Goal: Task Accomplishment & Management: Complete application form

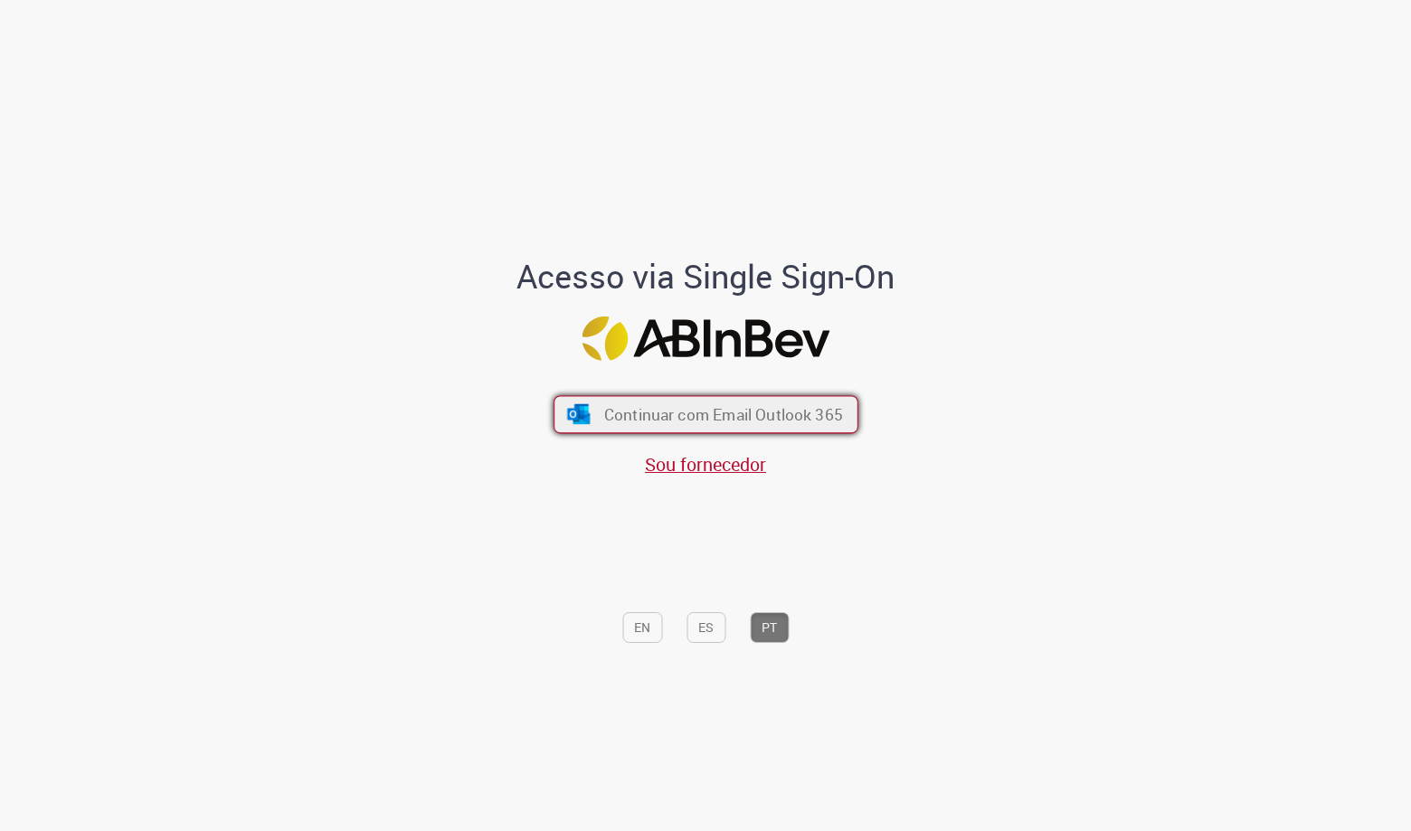
click at [817, 407] on span "Continuar com Email Outlook 365" at bounding box center [722, 414] width 239 height 21
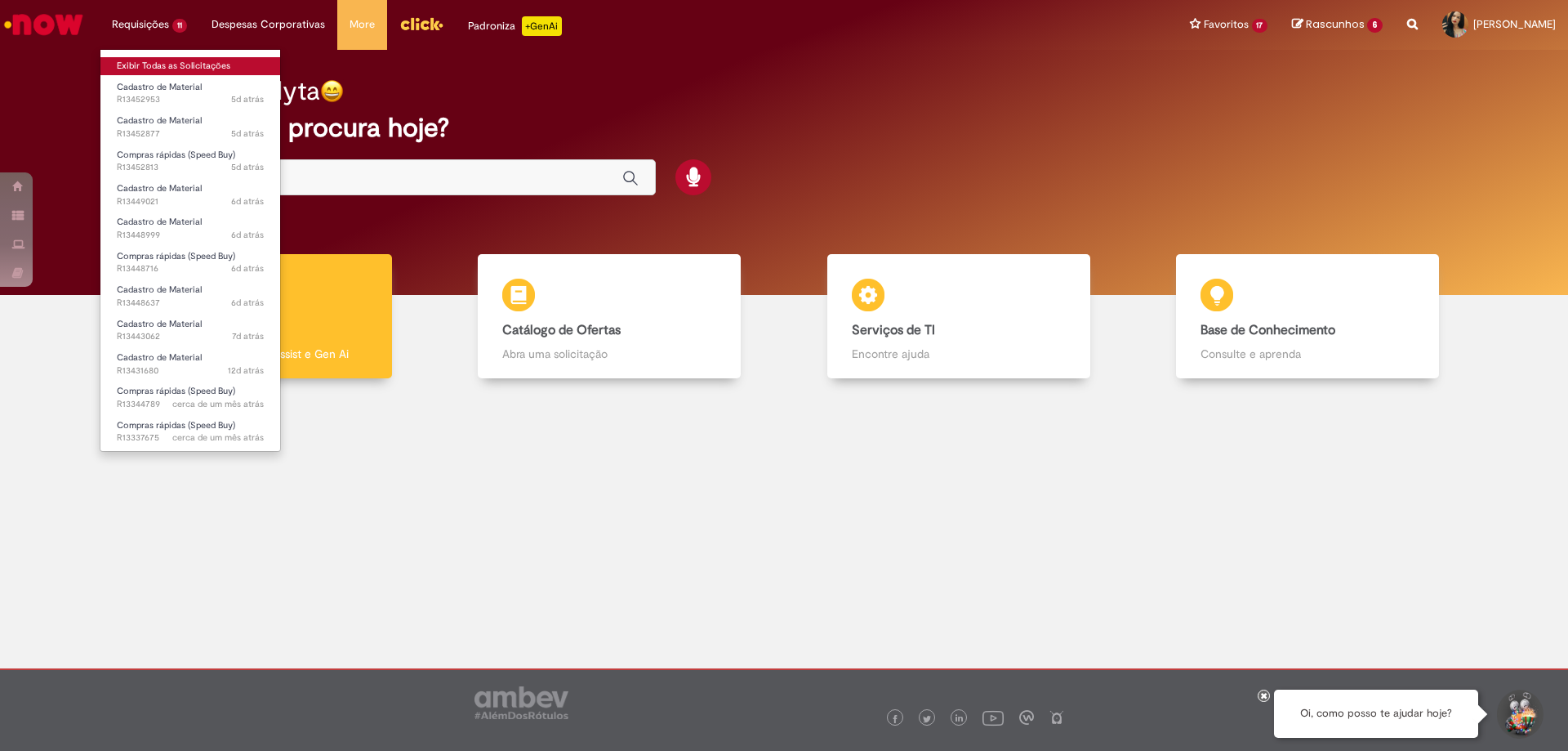
click at [145, 69] on link "Exibir Todas as Solicitações" at bounding box center [190, 66] width 180 height 18
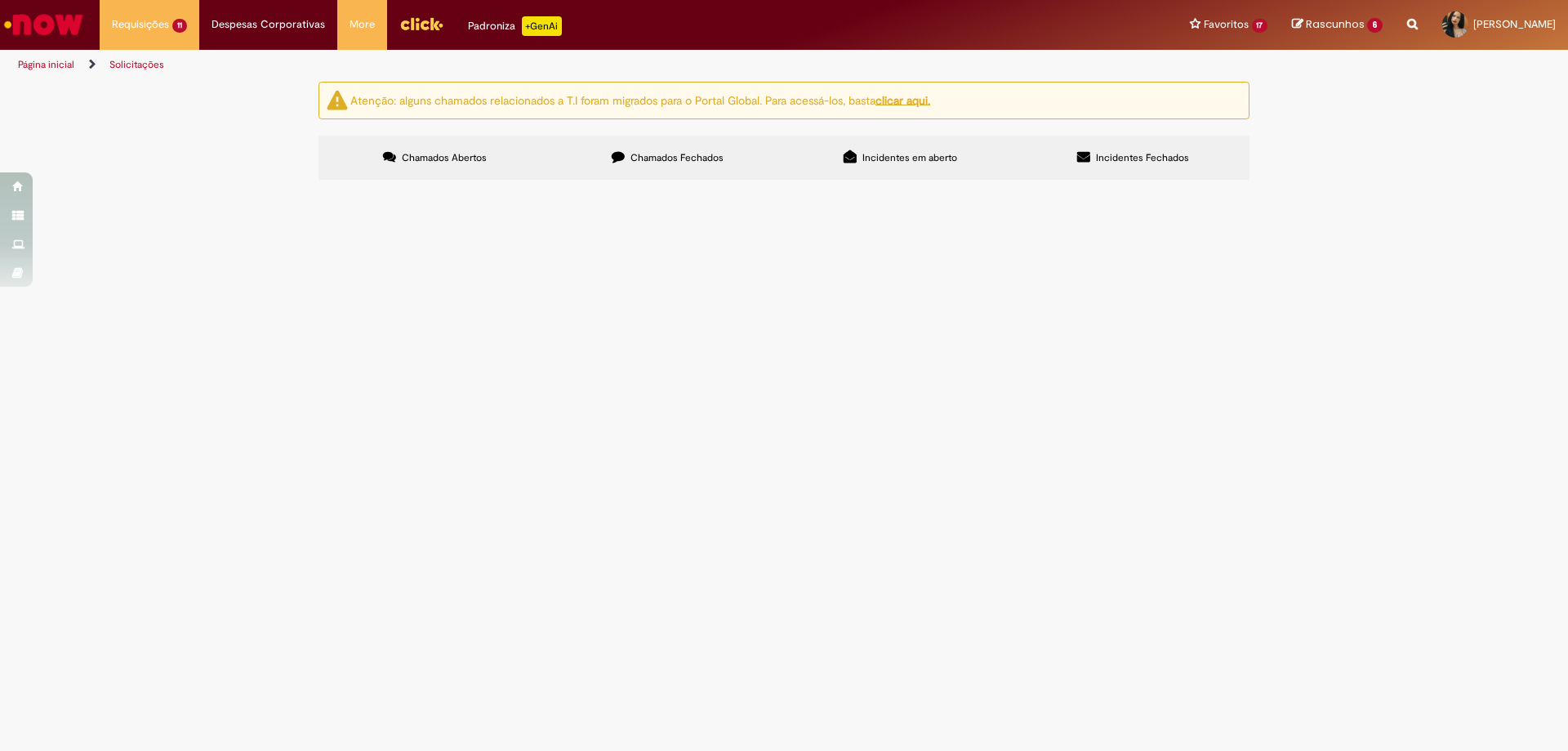
scroll to position [24, 0]
click at [0, 0] on div at bounding box center [0, 0] width 0 height 0
click at [219, 184] on div "Atenção: alguns chamados relacionados a T.I foram migrados para o Portal Global…" at bounding box center [784, 133] width 1568 height 103
click at [249, 184] on div "Atenção: alguns chamados relacionados a T.I foram migrados para o Portal Global…" at bounding box center [784, 133] width 1568 height 103
click at [223, 184] on div "Atenção: alguns chamados relacionados a T.I foram migrados para o Portal Global…" at bounding box center [784, 133] width 1568 height 103
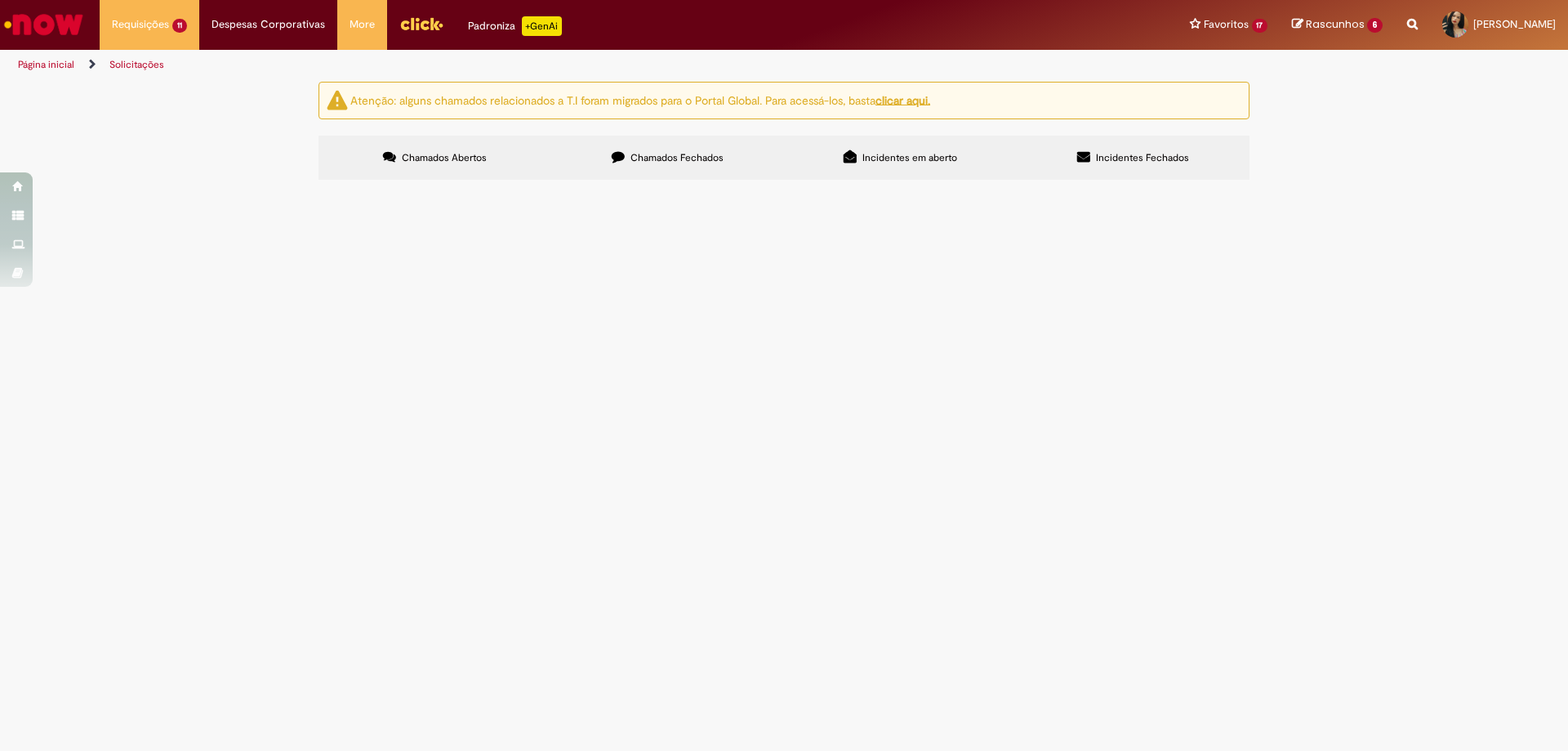
click at [139, 184] on div "Atenção: alguns chamados relacionados a T.I foram migrados para o Portal Global…" at bounding box center [784, 133] width 1568 height 103
click at [142, 184] on div "Atenção: alguns chamados relacionados a T.I foram migrados para o Portal Global…" at bounding box center [784, 133] width 1568 height 103
drag, startPoint x: 387, startPoint y: 714, endPoint x: 384, endPoint y: 697, distance: 17.3
click at [0, 0] on div "Linhas 1 − 11 de 11" at bounding box center [0, 0] width 0 height 0
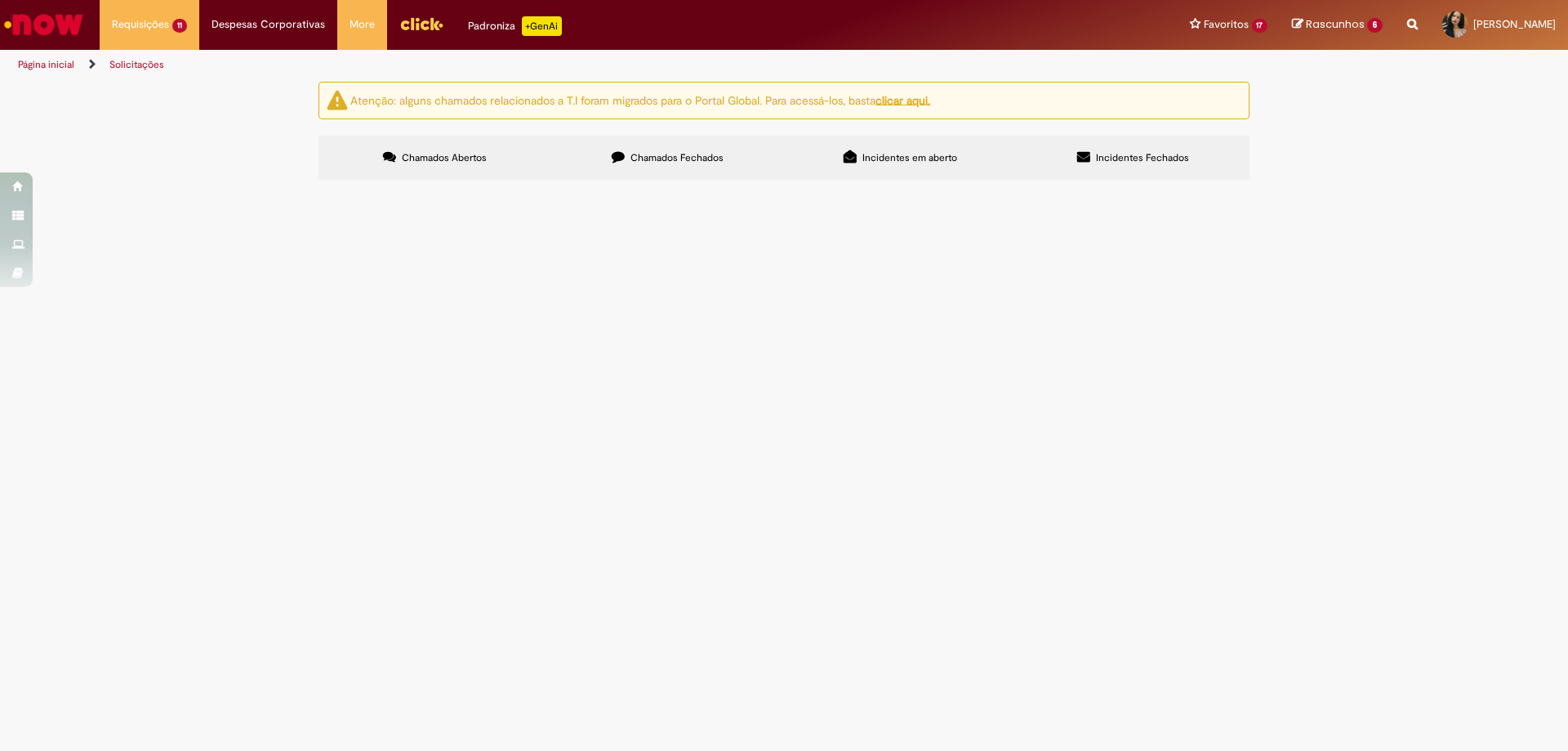
click at [0, 0] on div at bounding box center [0, 0] width 0 height 0
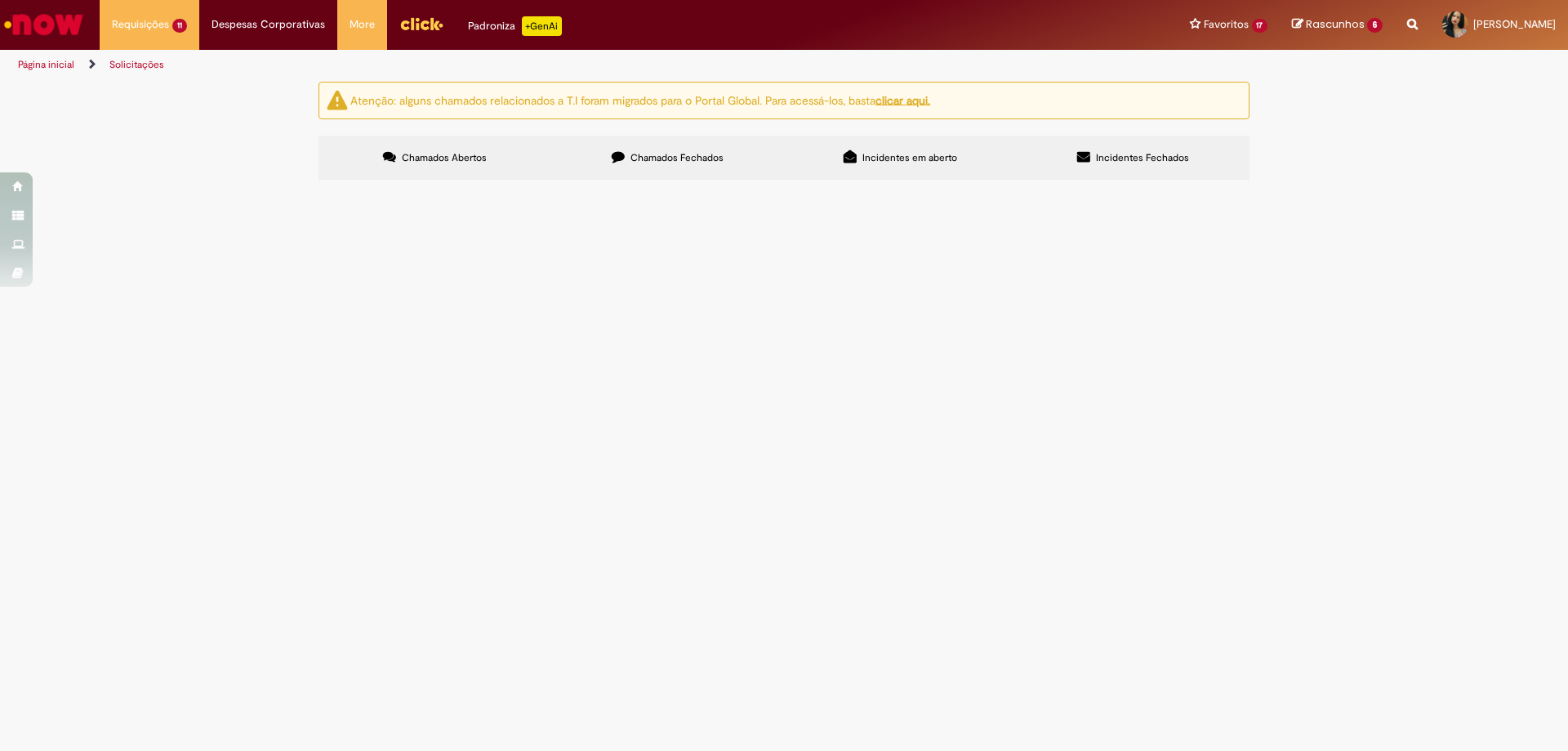
click at [0, 0] on div at bounding box center [0, 0] width 0 height 0
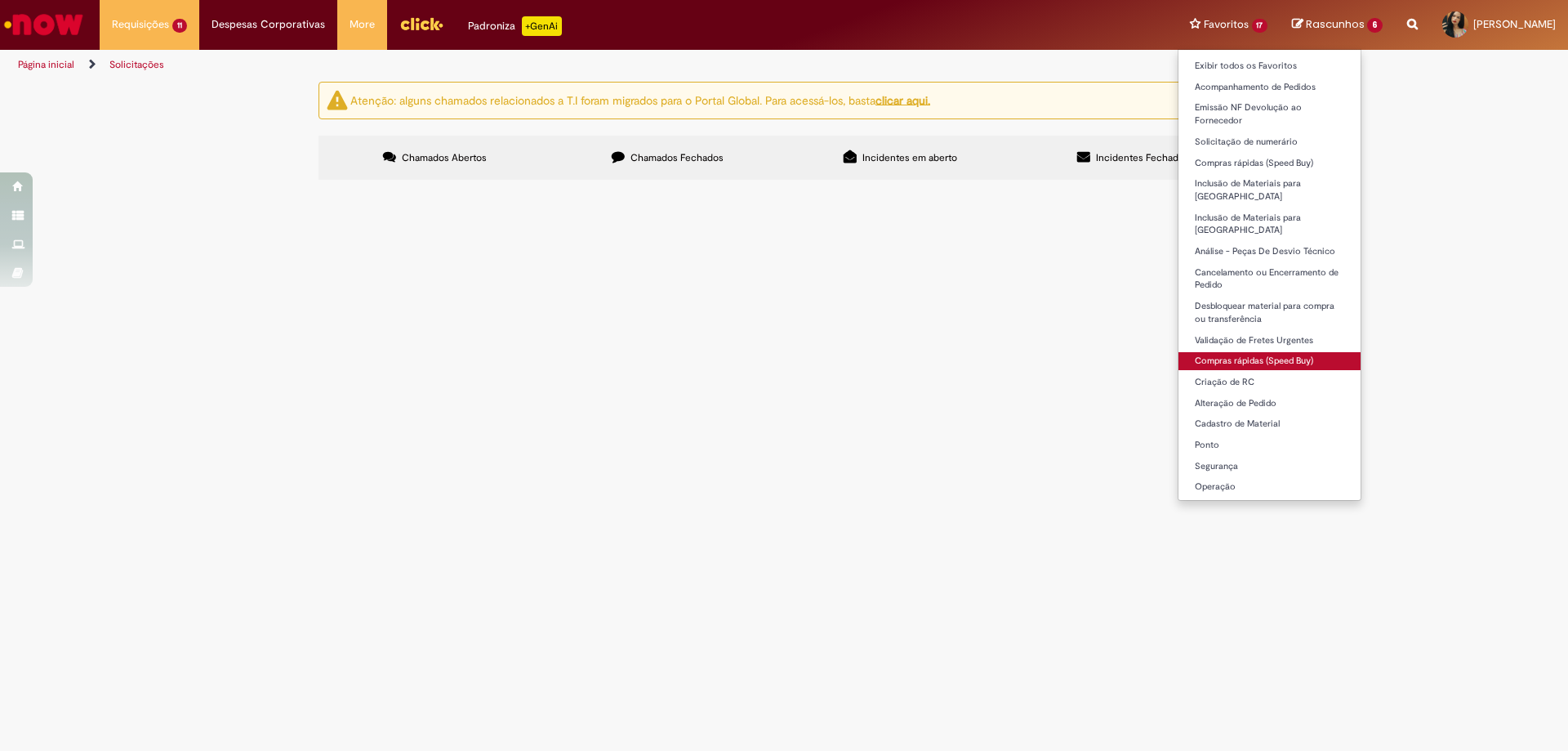
drag, startPoint x: 1219, startPoint y: 335, endPoint x: 1204, endPoint y: 333, distance: 15.1
click at [1218, 352] on link "Compras rápidas (Speed Buy)" at bounding box center [1270, 361] width 183 height 18
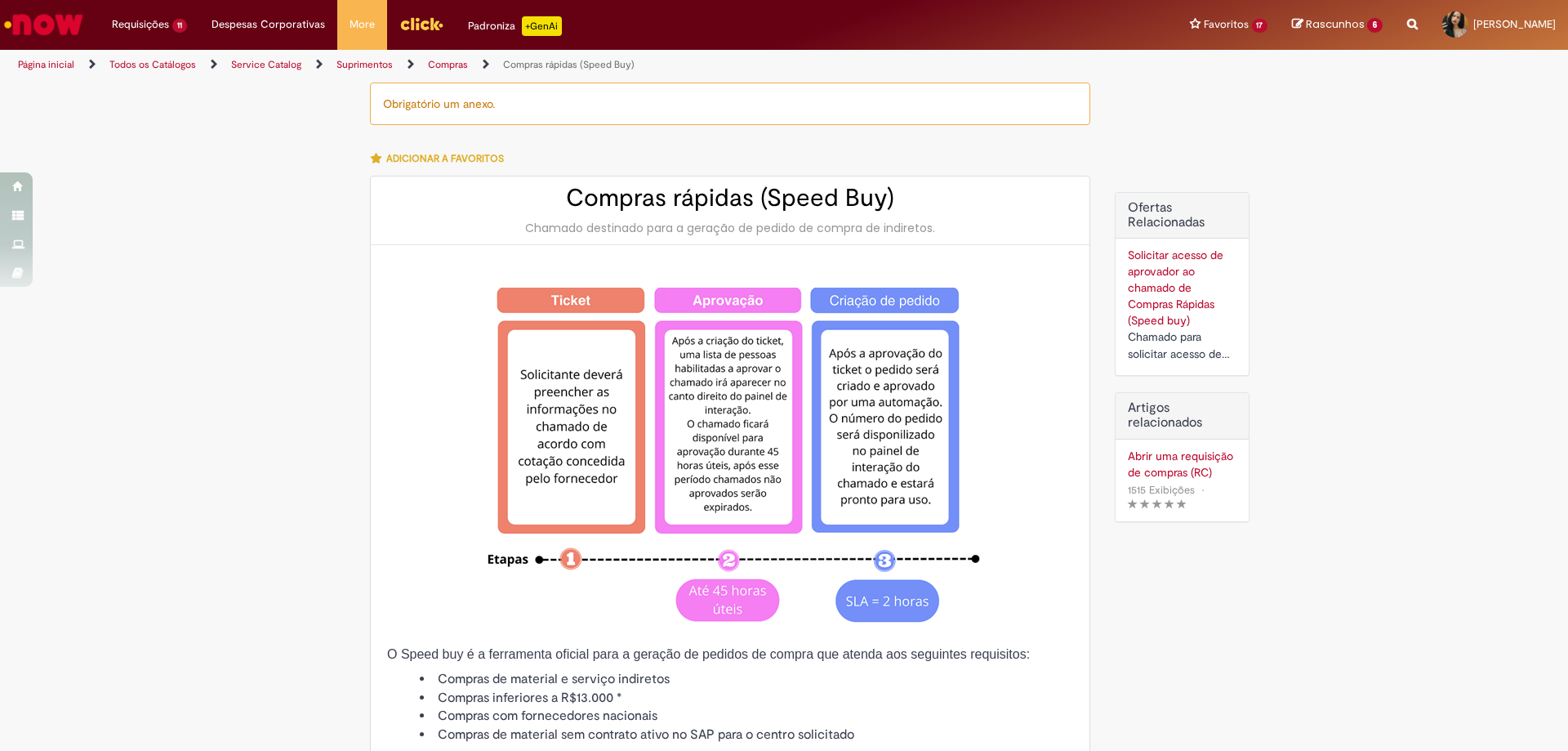
type input "********"
type input "**********"
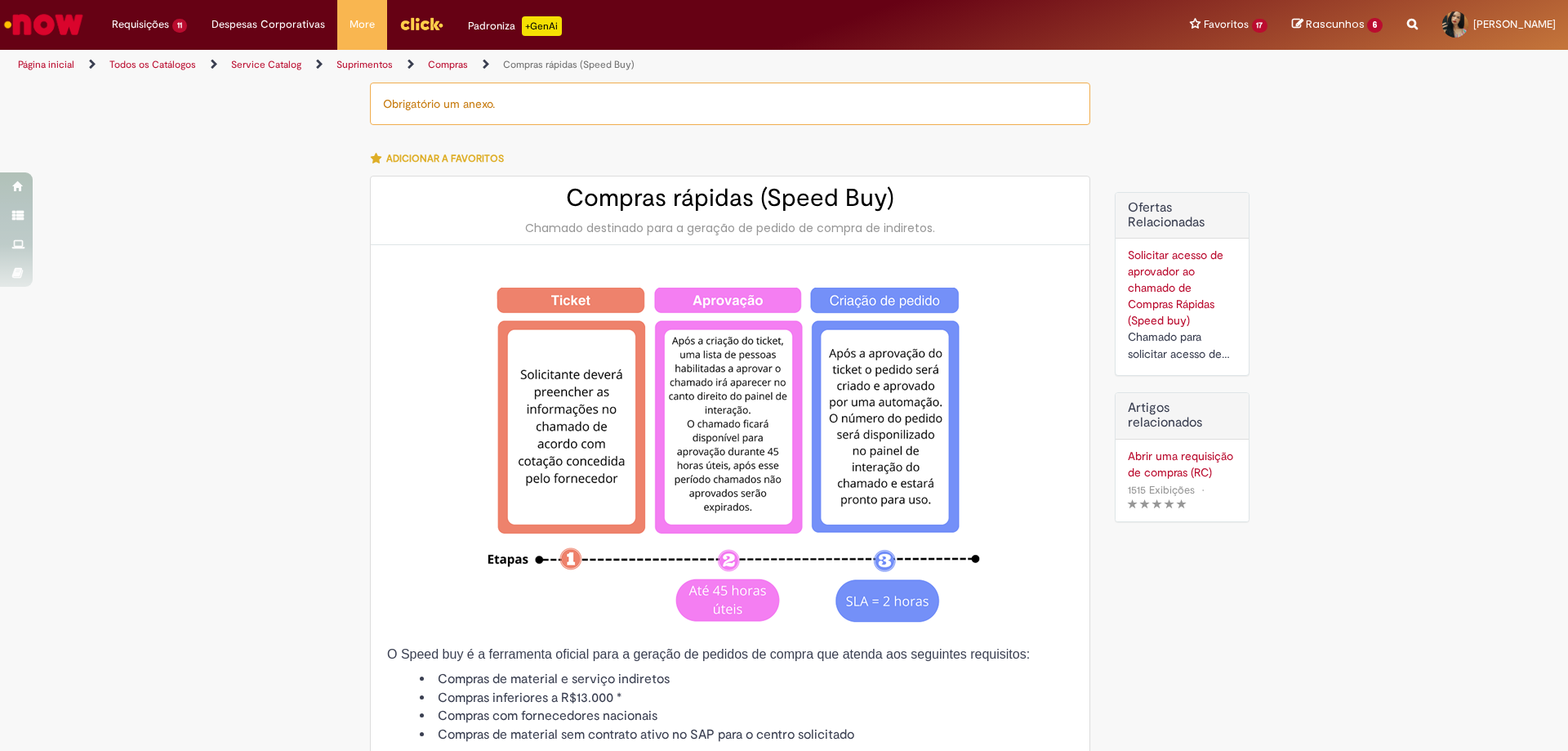
type input "****"
type input "**********"
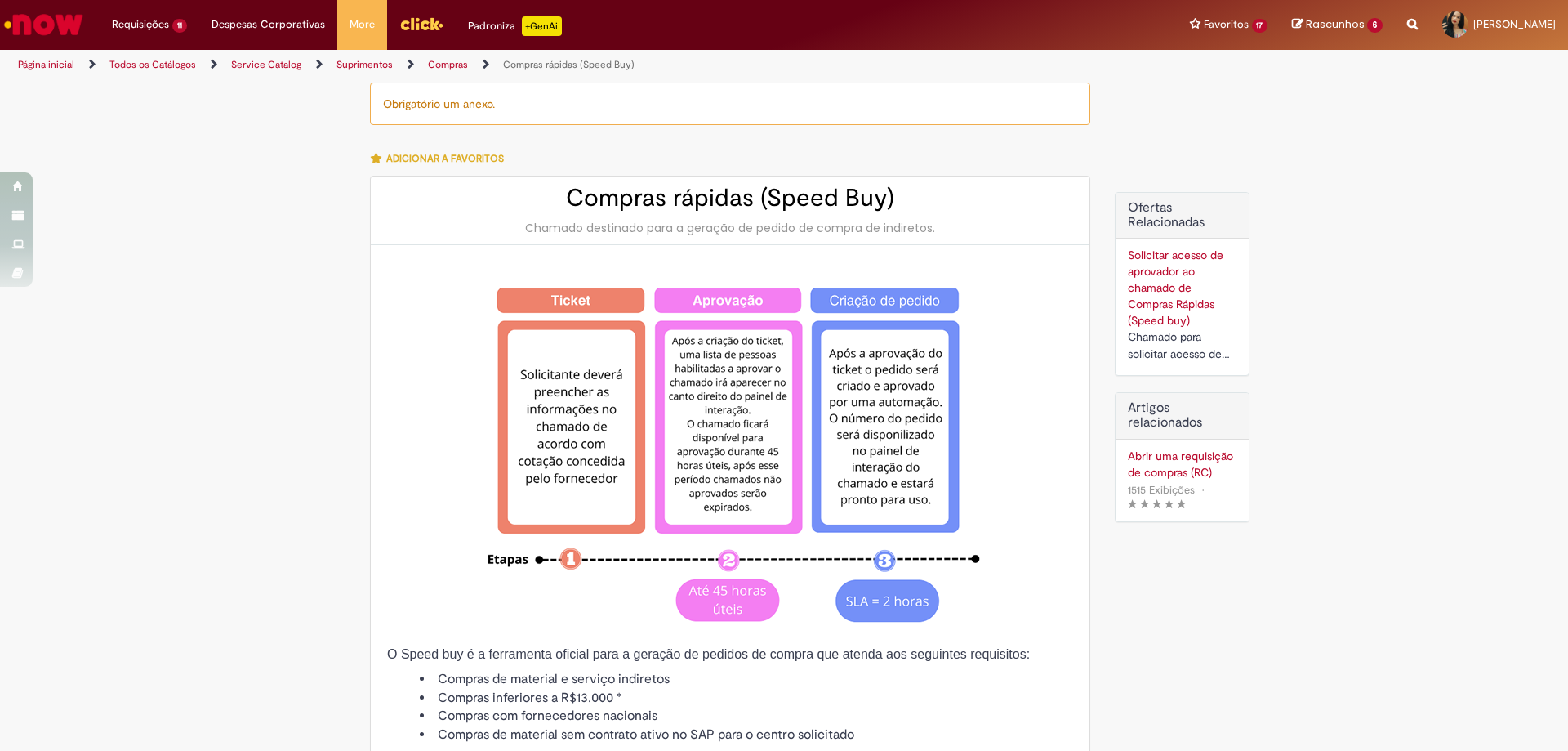
type input "**********"
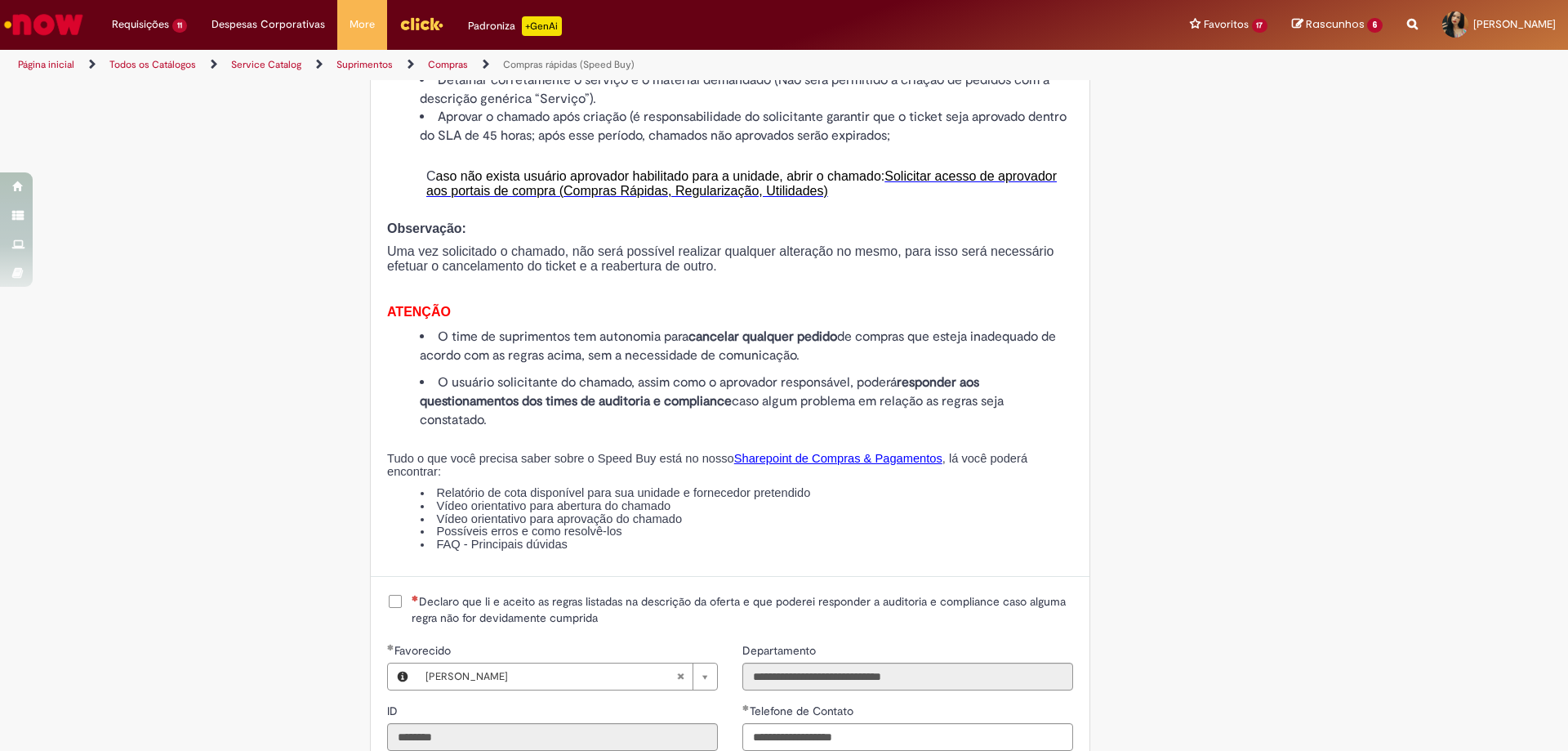
scroll to position [1635, 0]
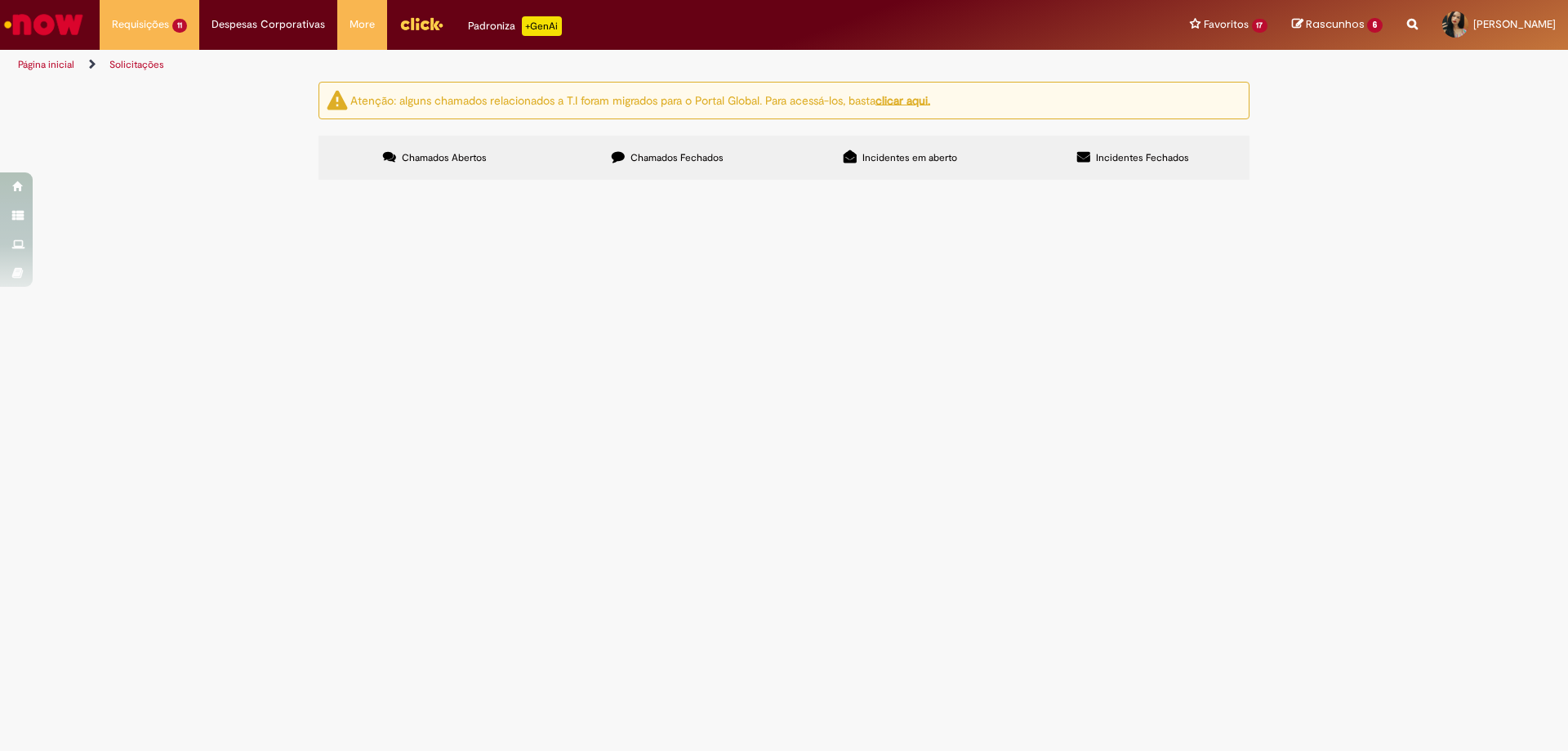
drag, startPoint x: 718, startPoint y: 162, endPoint x: 722, endPoint y: 179, distance: 17.5
click at [717, 162] on span "Chamados Fechados" at bounding box center [677, 157] width 93 height 13
drag, startPoint x: 389, startPoint y: 698, endPoint x: 408, endPoint y: 703, distance: 19.6
click at [0, 0] on icon at bounding box center [0, 0] width 0 height 0
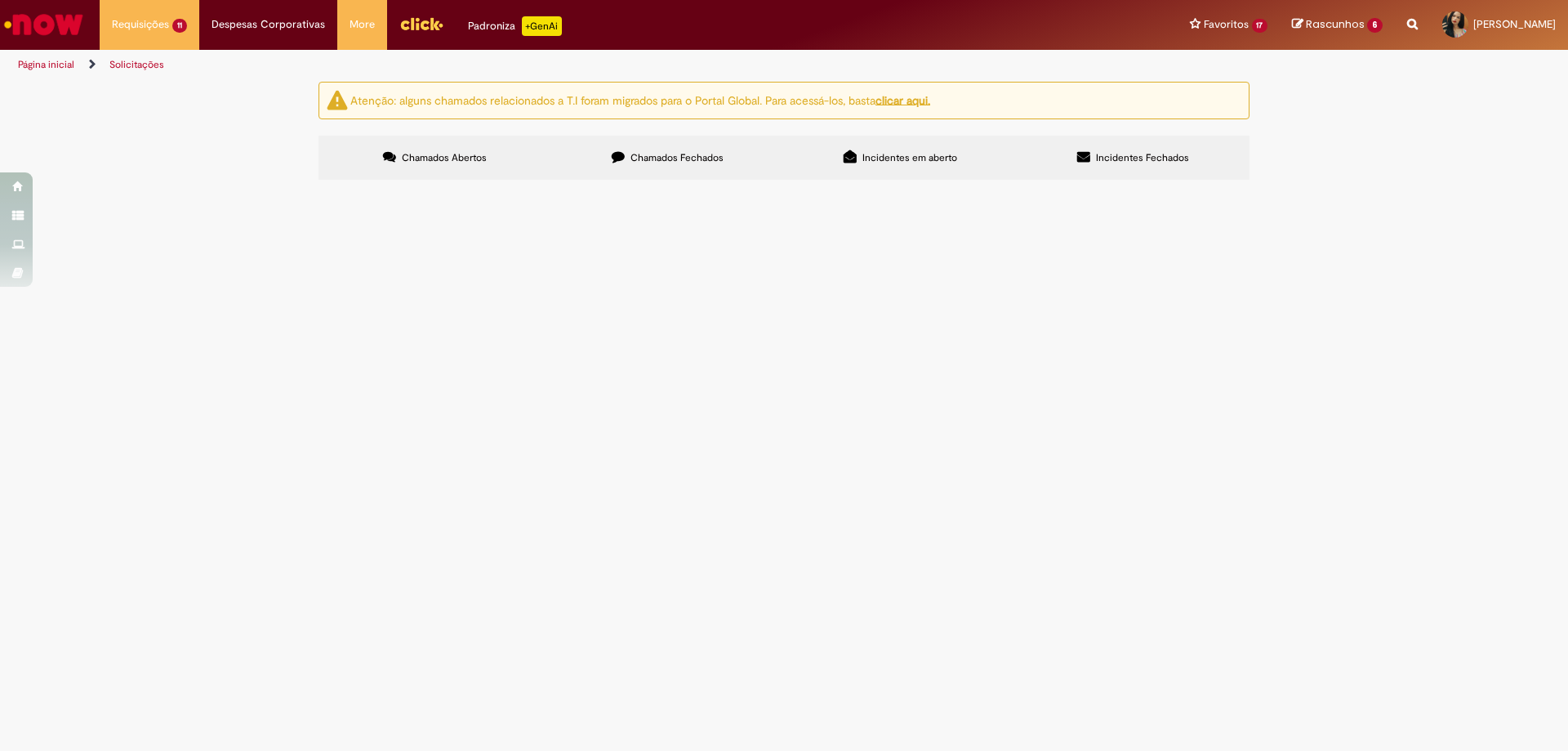
scroll to position [577, 0]
click at [0, 0] on link at bounding box center [0, 0] width 0 height 0
